Goal: Transaction & Acquisition: Purchase product/service

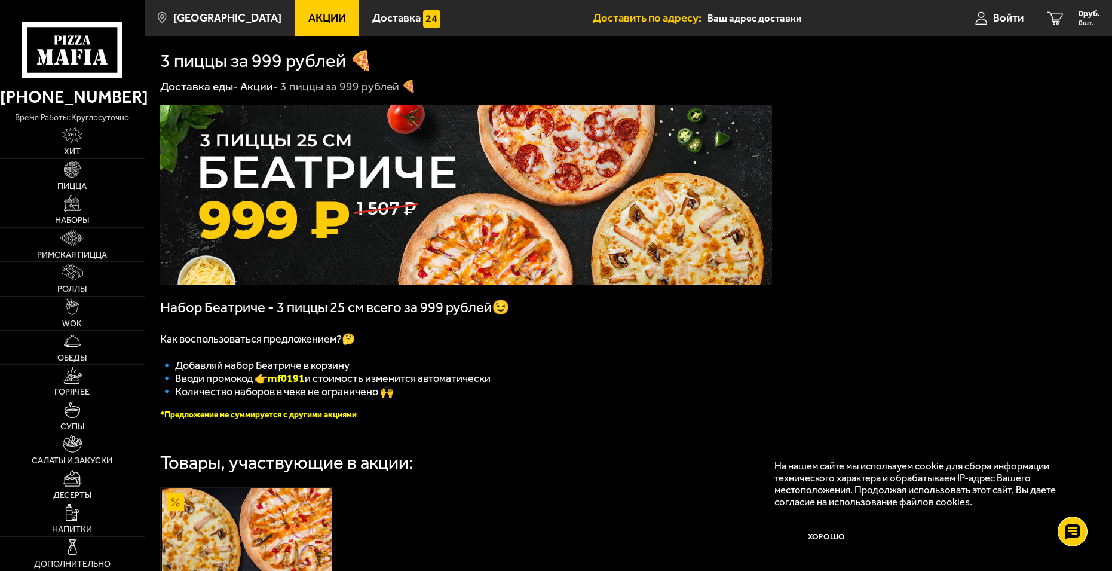
click at [65, 175] on img at bounding box center [72, 169] width 17 height 17
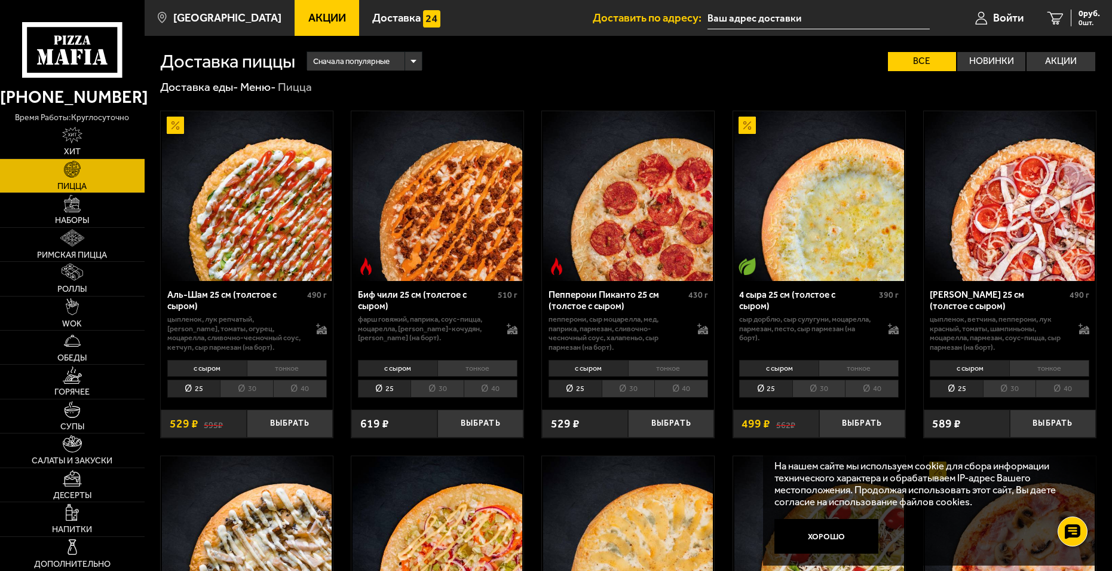
click at [291, 364] on li "тонкое" at bounding box center [287, 368] width 80 height 17
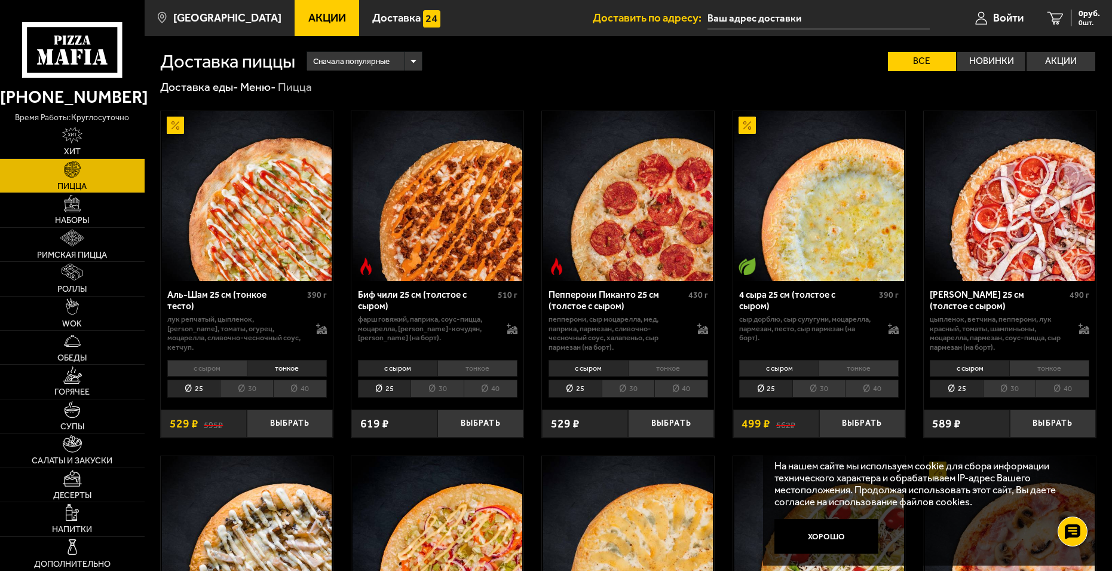
click at [226, 366] on li "с сыром" at bounding box center [206, 368] width 79 height 17
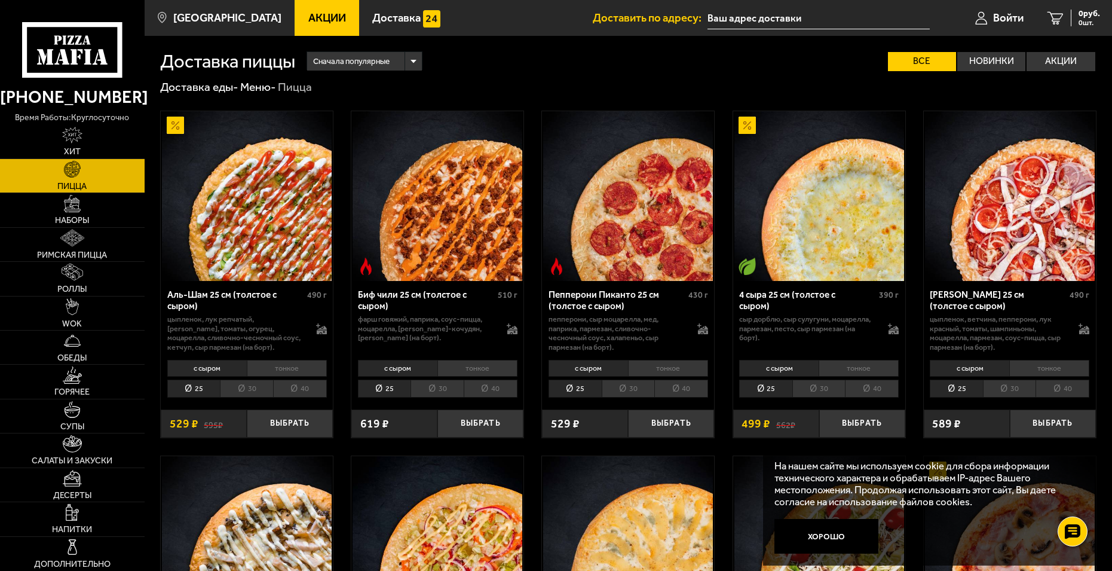
click at [265, 363] on li "тонкое" at bounding box center [287, 368] width 80 height 17
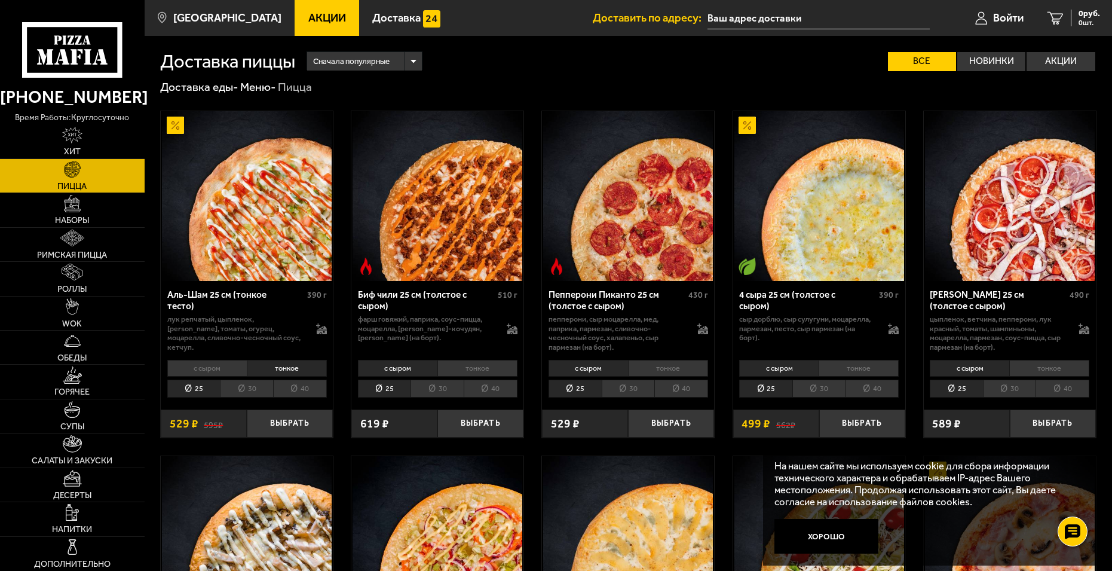
click at [198, 364] on li "с сыром" at bounding box center [206, 368] width 79 height 17
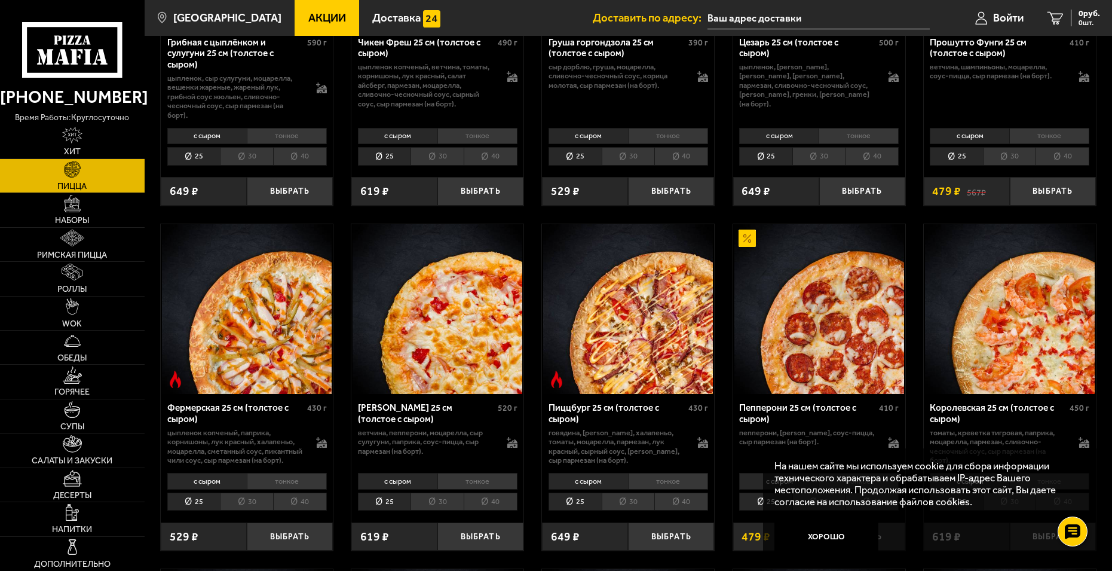
scroll to position [657, 0]
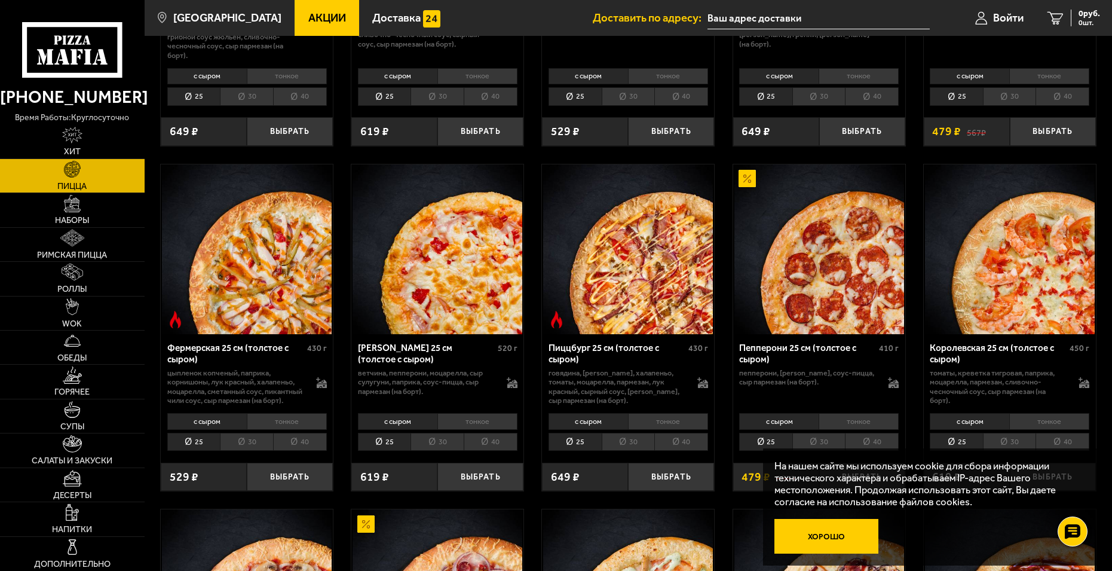
click at [814, 532] on button "Хорошо" at bounding box center [826, 536] width 104 height 35
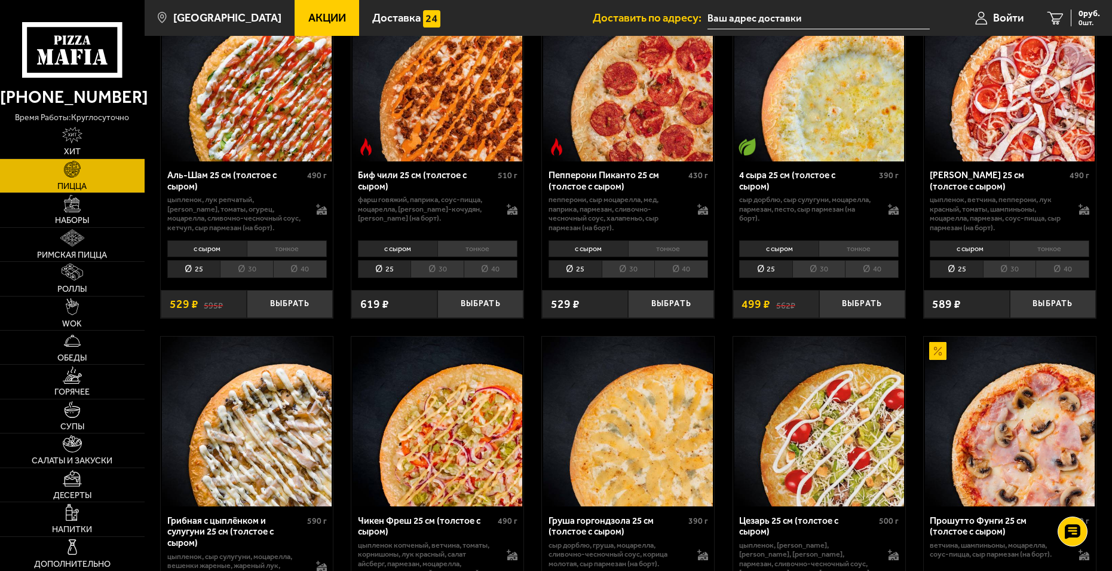
scroll to position [0, 0]
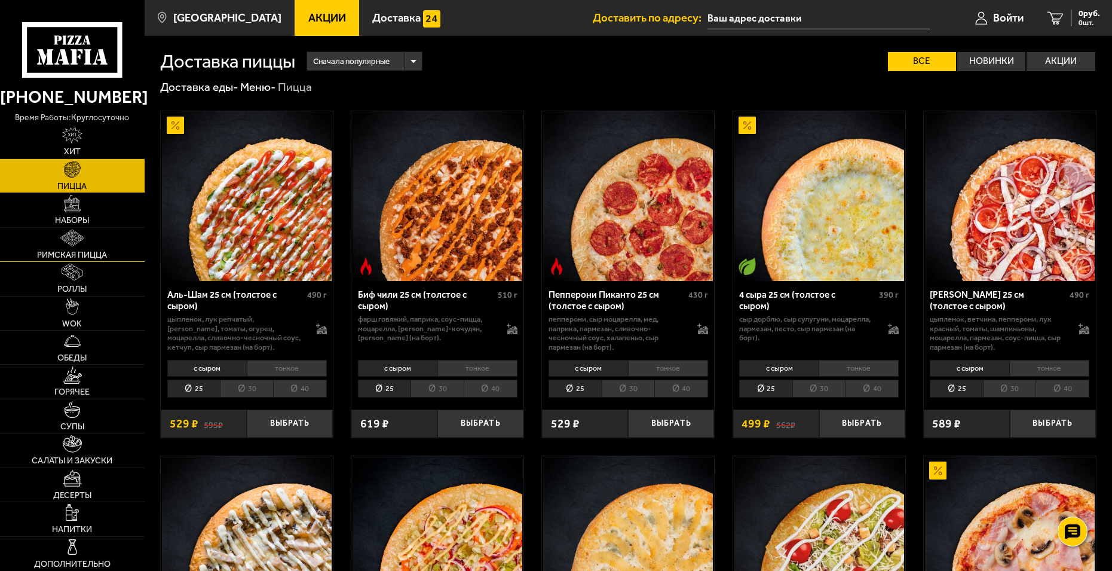
click at [55, 252] on span "Римская пицца" at bounding box center [72, 255] width 70 height 8
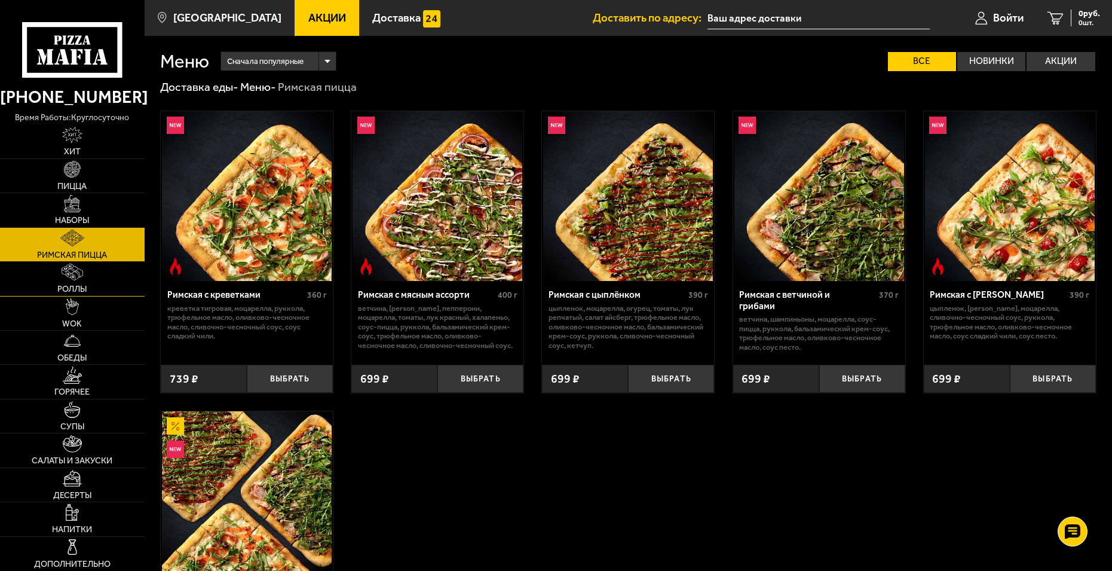
click at [67, 285] on span "Роллы" at bounding box center [71, 289] width 29 height 8
